Goal: Information Seeking & Learning: Find specific page/section

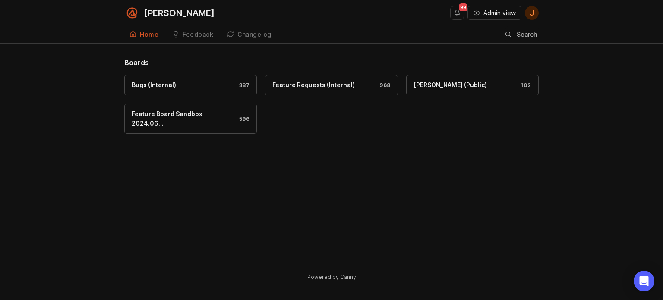
click at [484, 10] on span "Admin view" at bounding box center [499, 13] width 32 height 9
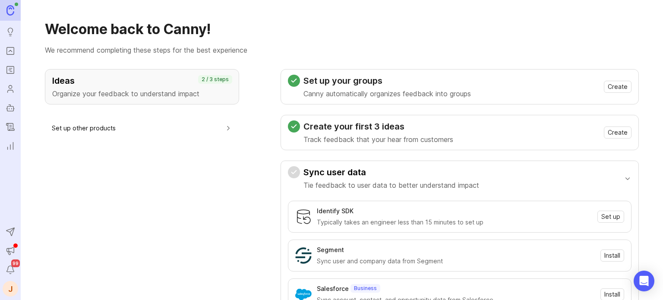
click at [14, 56] on link "Portal" at bounding box center [11, 51] width 16 height 16
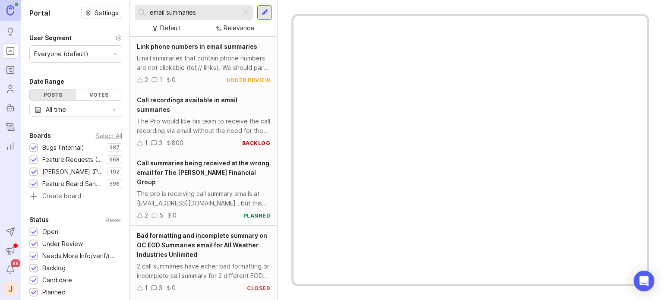
click at [199, 12] on input "email summaries" at bounding box center [193, 12] width 87 height 9
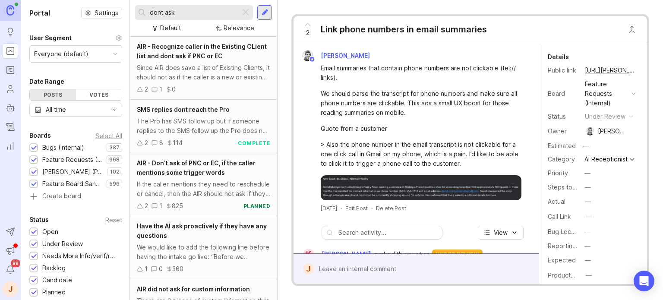
type input "dont"
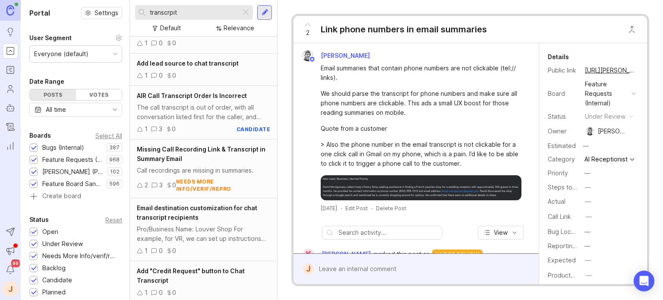
scroll to position [263, 0]
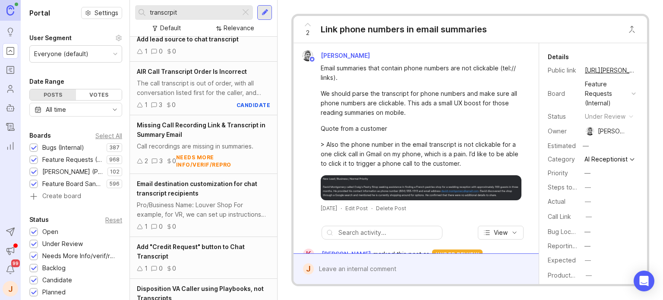
type input "transcrpit"
click at [243, 10] on div at bounding box center [245, 12] width 10 height 11
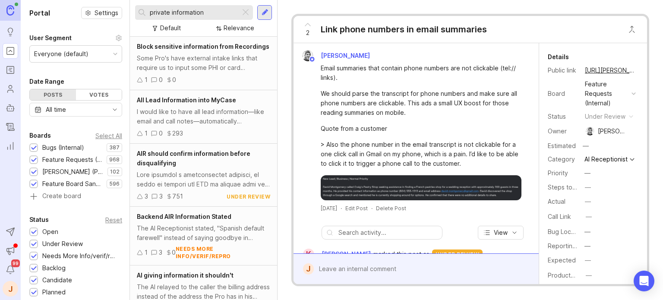
type input "private information"
click at [209, 73] on div "Some Pro's have external intake links that require us to input some PHI or card…" at bounding box center [203, 63] width 133 height 19
